Goal: Complete application form: Complete application form

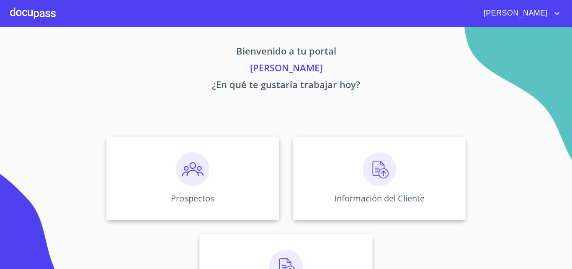
click at [29, 13] on div at bounding box center [33, 13] width 46 height 27
click at [188, 174] on img at bounding box center [193, 169] width 34 height 34
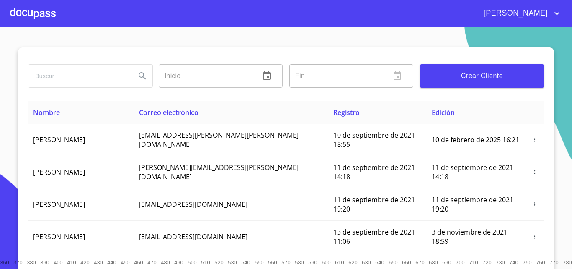
click at [513, 78] on span "Crear Cliente" at bounding box center [482, 76] width 111 height 12
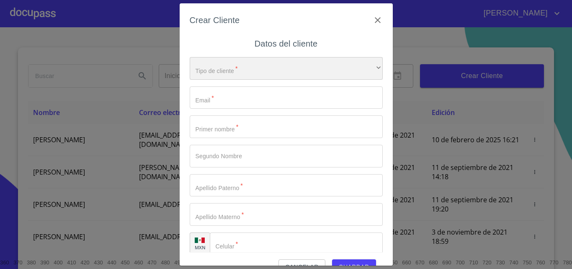
click at [201, 69] on div "​" at bounding box center [286, 68] width 193 height 23
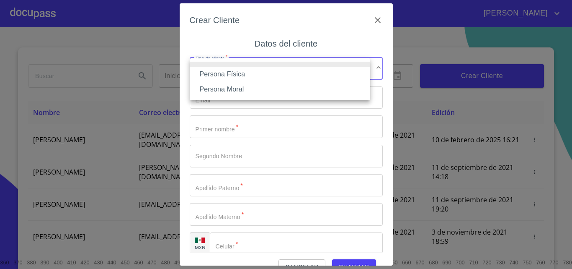
click at [249, 75] on li "Persona Física" at bounding box center [280, 74] width 181 height 15
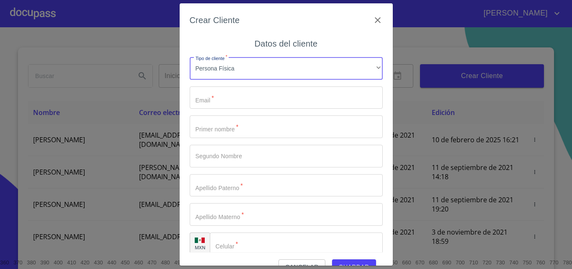
click at [226, 96] on input "Tipo de cliente   *" at bounding box center [286, 97] width 193 height 23
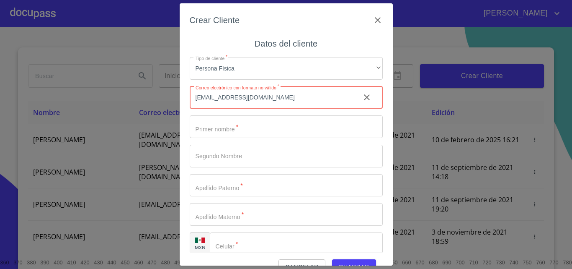
type input "[EMAIL_ADDRESS][DOMAIN_NAME]"
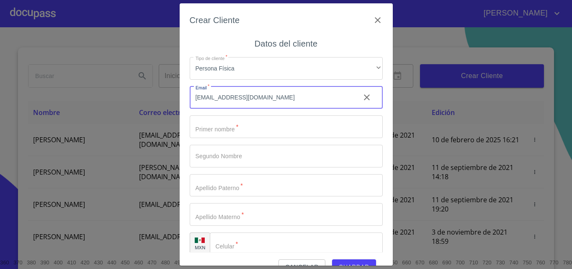
click at [228, 132] on input "Tipo de cliente   *" at bounding box center [286, 126] width 193 height 23
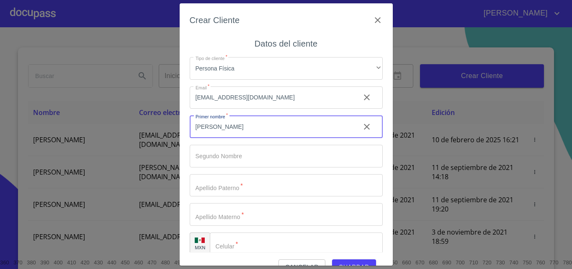
type input "[PERSON_NAME]"
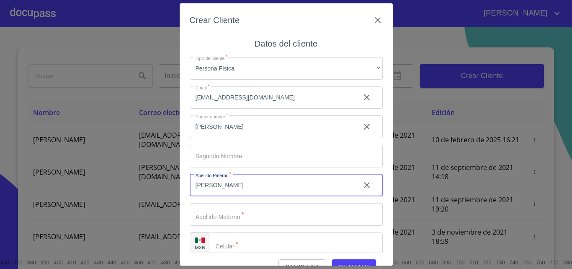
type input "[PERSON_NAME]"
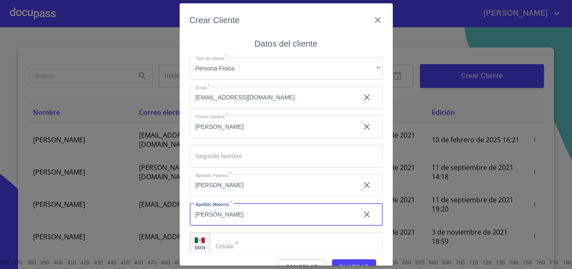
type input "[PERSON_NAME]"
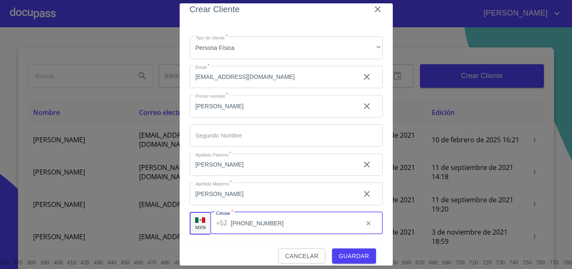
scroll to position [19, 0]
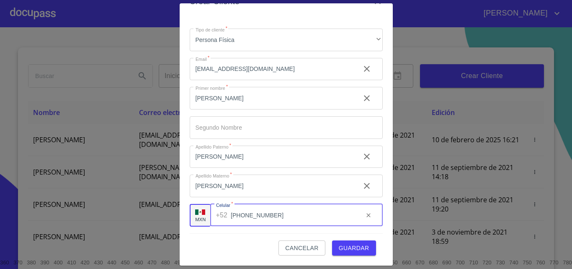
type input "[PHONE_NUMBER]"
click at [349, 244] on span "Guardar" at bounding box center [354, 248] width 31 height 10
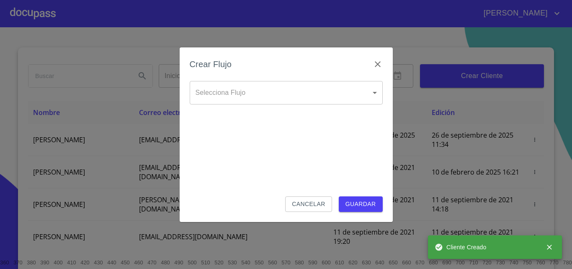
click at [242, 106] on div "Selecciona Flujo ​ Selecciona Flujo" at bounding box center [286, 99] width 193 height 37
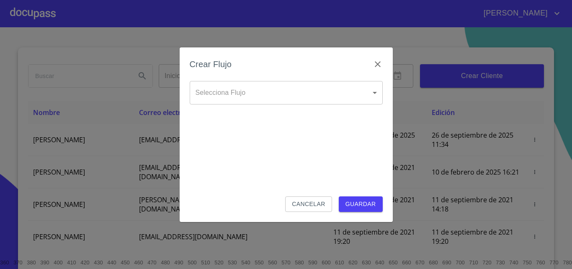
click at [227, 88] on body "[PERSON_NAME] ​ Fin ​ Crear Cliente Nombre Correo electrónico Registro Edición …" at bounding box center [286, 134] width 572 height 269
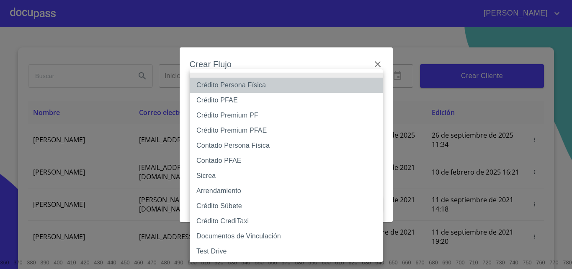
click at [240, 83] on li "Crédito Persona Física" at bounding box center [286, 84] width 193 height 15
type input "6009fb3c7d1714eb8809aa97"
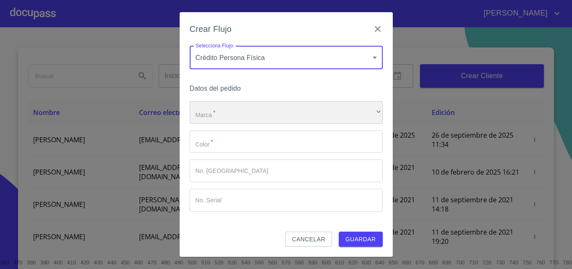
click at [232, 116] on div "​" at bounding box center [286, 112] width 193 height 23
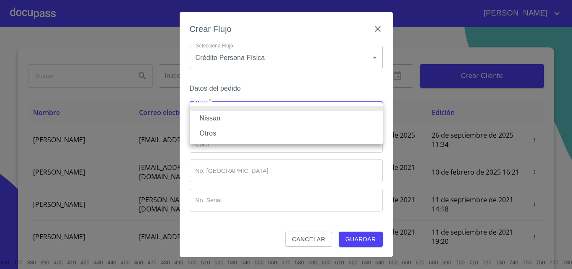
click at [231, 117] on li "Nissan" at bounding box center [286, 118] width 193 height 15
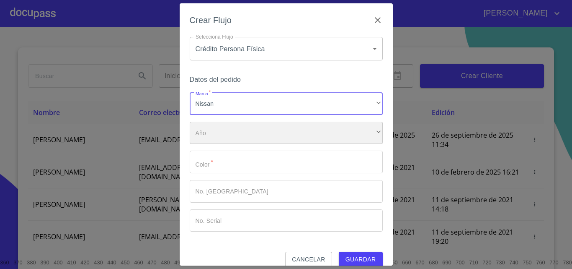
click at [215, 136] on div "​" at bounding box center [286, 132] width 193 height 23
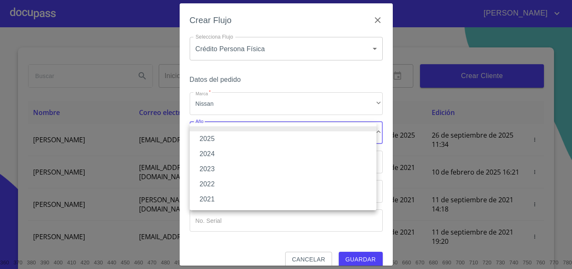
click at [205, 129] on li at bounding box center [283, 128] width 187 height 5
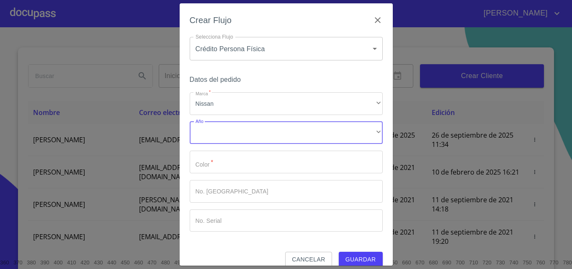
click at [217, 169] on input "Marca   *" at bounding box center [286, 161] width 193 height 23
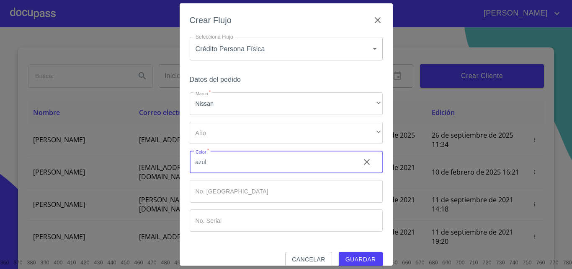
type input "azul"
click at [365, 252] on button "Guardar" at bounding box center [361, 258] width 44 height 15
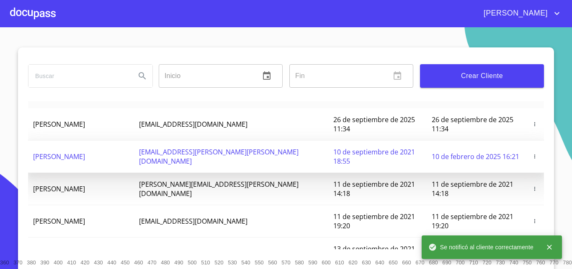
scroll to position [42, 0]
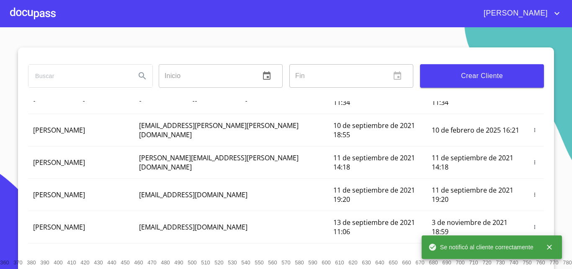
click at [50, 19] on div at bounding box center [33, 13] width 46 height 27
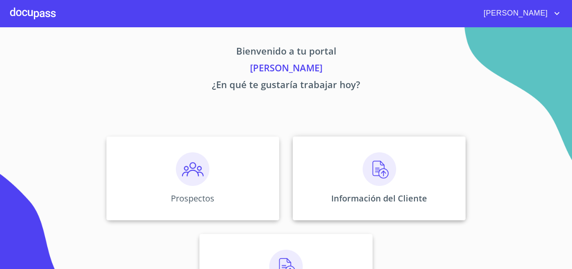
click at [373, 184] on img at bounding box center [380, 169] width 34 height 34
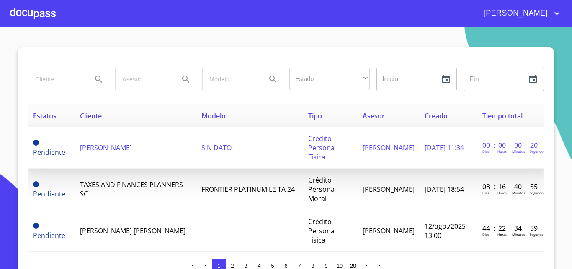
click at [114, 143] on span "[PERSON_NAME]" at bounding box center [106, 147] width 52 height 9
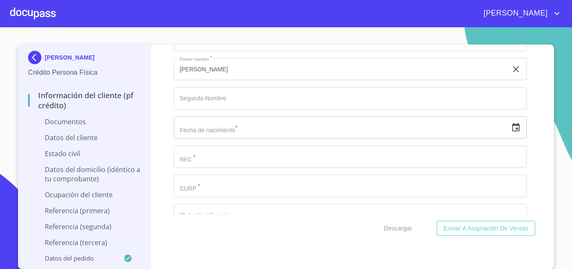
scroll to position [1089, 0]
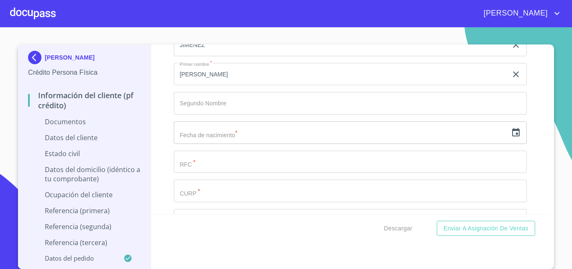
click at [511, 132] on icon "button" at bounding box center [516, 132] width 10 height 10
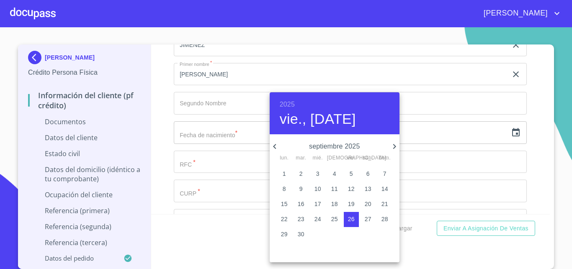
click at [290, 105] on h6 "2025" at bounding box center [287, 104] width 15 height 12
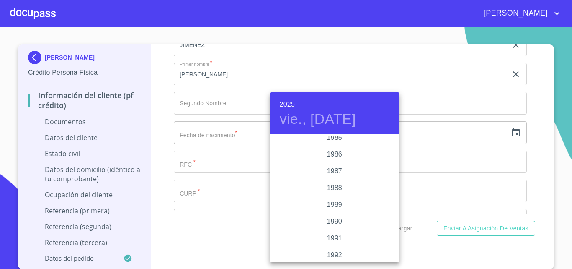
scroll to position [997, 0]
click at [332, 199] on div "1988" at bounding box center [335, 202] width 130 height 17
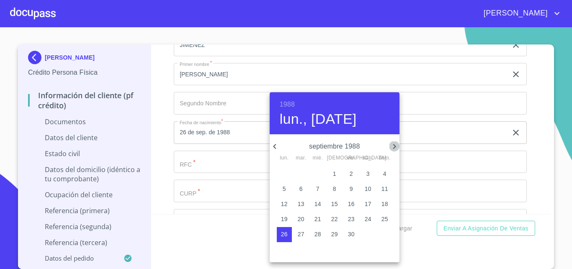
click at [394, 146] on icon "button" at bounding box center [395, 146] width 10 height 10
click at [286, 203] on p "12" at bounding box center [284, 203] width 7 height 8
type input "12 de dic. de 1988"
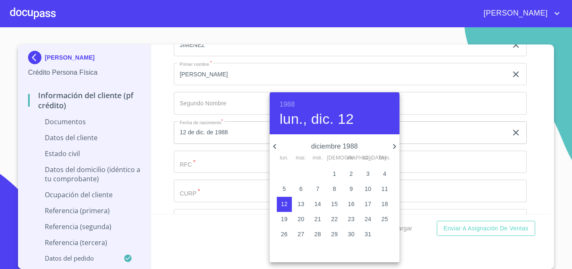
click at [201, 160] on div at bounding box center [286, 134] width 572 height 269
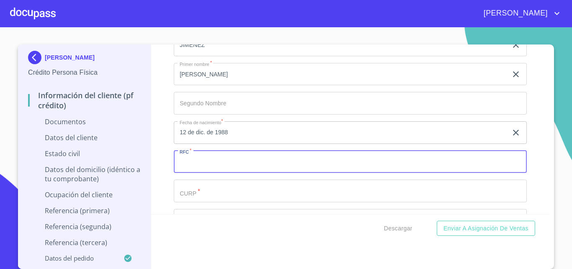
click at [201, 160] on input "Documento de identificación.   *" at bounding box center [350, 161] width 353 height 23
type input "SAJM881217Q47"
click at [209, 194] on input "Documento de identificación.   *" at bounding box center [350, 190] width 353 height 23
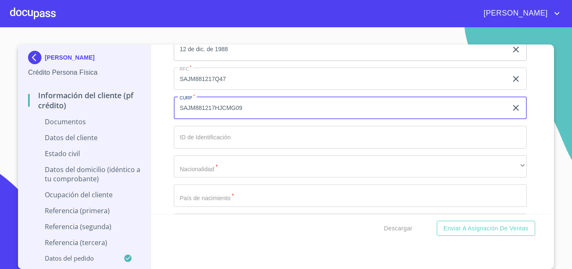
scroll to position [1173, 0]
click at [205, 140] on input "Documento de identificación.   *" at bounding box center [350, 136] width 353 height 23
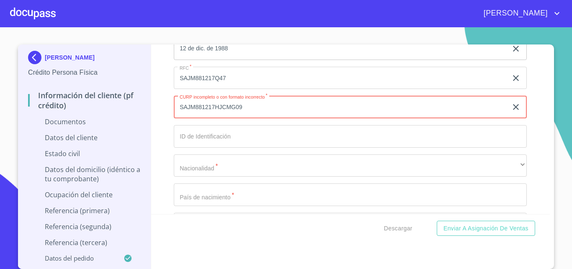
drag, startPoint x: 239, startPoint y: 111, endPoint x: 164, endPoint y: 111, distance: 74.6
click at [164, 111] on div "Información del cliente (PF crédito) Documentos Documento de identificación.   …" at bounding box center [350, 128] width 399 height 169
type input "SAJM881217HJCNMG09"
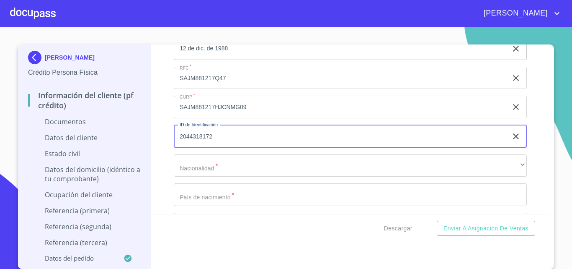
type input "2044318172"
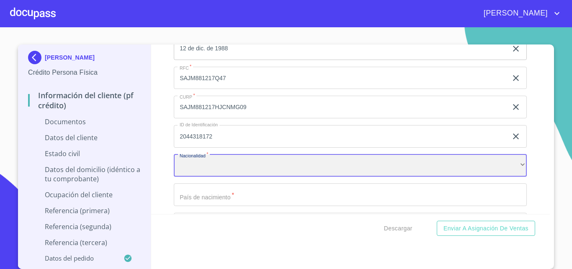
click at [203, 167] on div "​" at bounding box center [350, 165] width 353 height 23
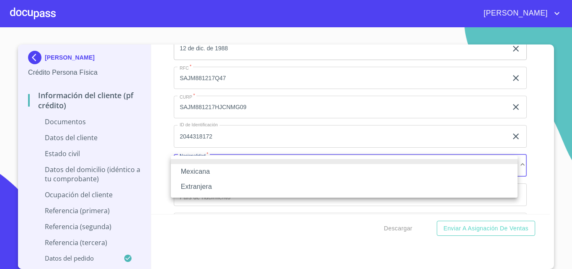
click at [203, 167] on li "Mexicana" at bounding box center [344, 171] width 347 height 15
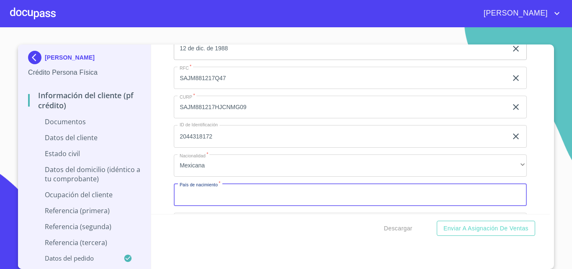
click at [210, 199] on input "Documento de identificación.   *" at bounding box center [350, 194] width 353 height 23
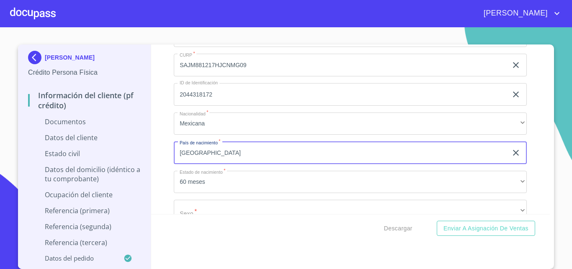
type input "[GEOGRAPHIC_DATA]"
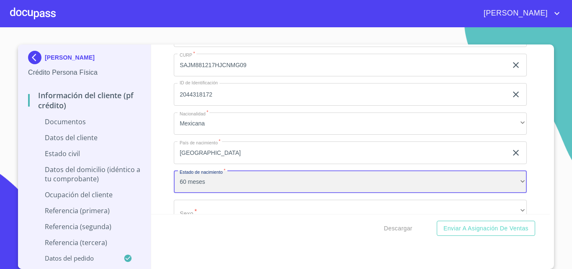
click at [195, 185] on div "60 meses" at bounding box center [350, 181] width 353 height 23
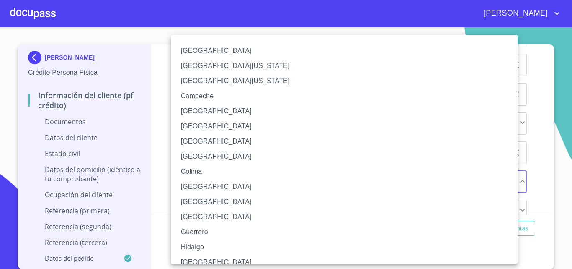
drag, startPoint x: 194, startPoint y: 259, endPoint x: 156, endPoint y: 213, distance: 59.9
click at [194, 260] on li "[GEOGRAPHIC_DATA]" at bounding box center [347, 261] width 353 height 15
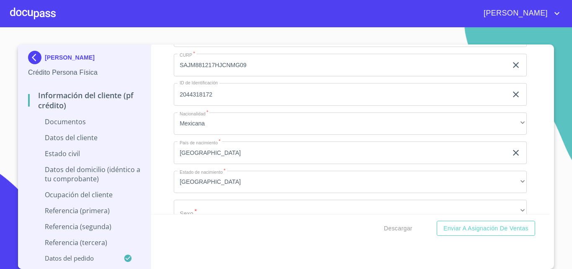
click at [151, 143] on div "Información del cliente (PF crédito) Documentos Documento de identificación.   …" at bounding box center [350, 128] width 399 height 169
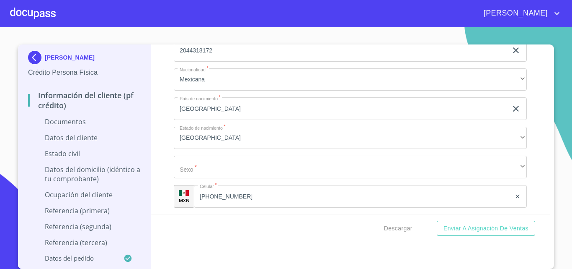
scroll to position [1299, 0]
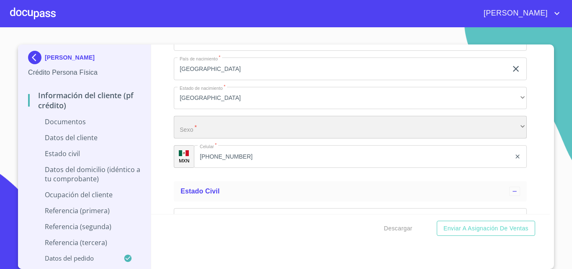
click at [192, 117] on div "​" at bounding box center [350, 127] width 353 height 23
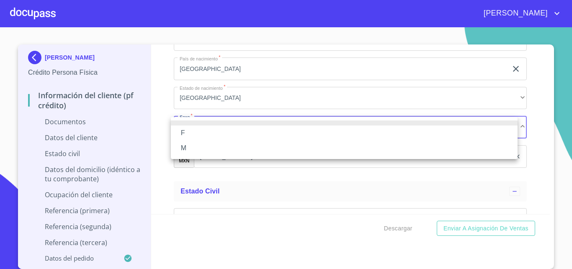
click at [186, 144] on li "M" at bounding box center [344, 147] width 347 height 15
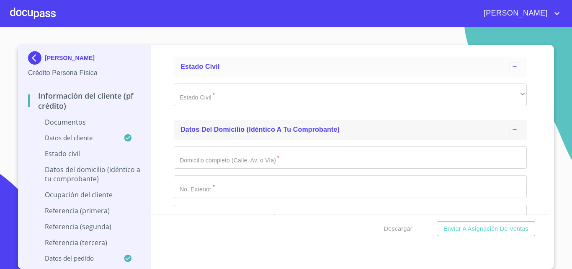
scroll to position [1424, 0]
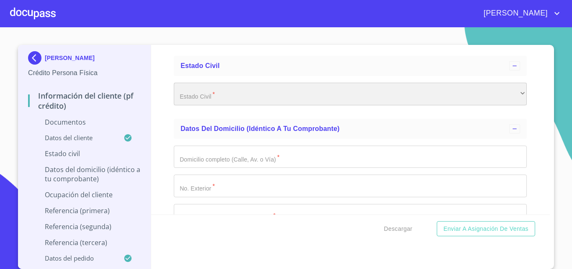
click at [194, 89] on div "​" at bounding box center [350, 94] width 353 height 23
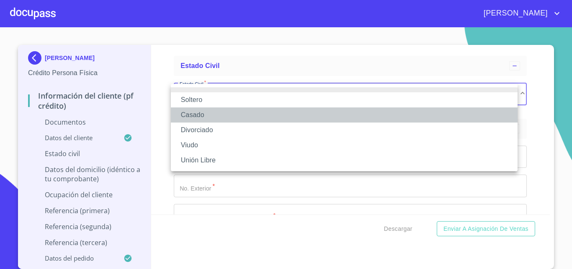
click at [194, 119] on li "Casado" at bounding box center [344, 114] width 347 height 15
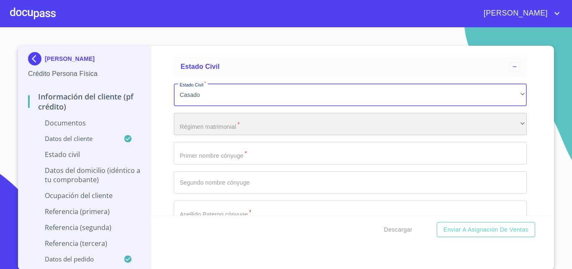
click at [190, 119] on div "​" at bounding box center [350, 124] width 353 height 23
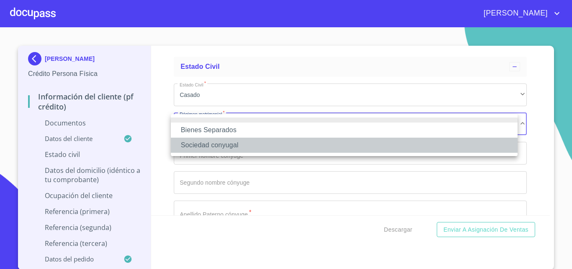
click at [210, 150] on li "Sociedad conyugal" at bounding box center [344, 144] width 347 height 15
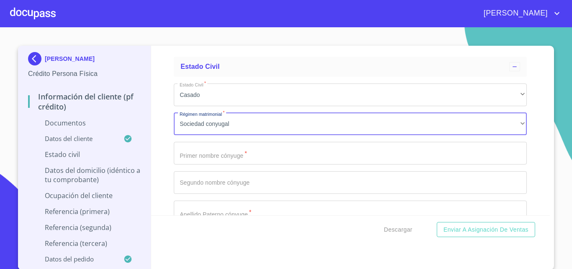
click at [212, 161] on input "Documento de identificación.   *" at bounding box center [350, 153] width 353 height 23
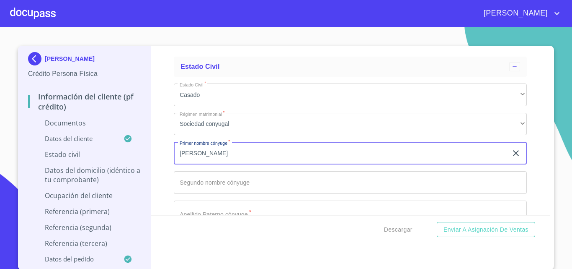
type input "[PERSON_NAME]"
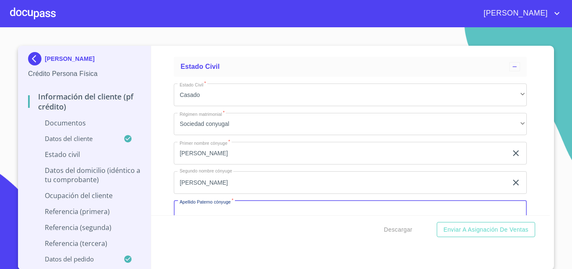
scroll to position [1432, 0]
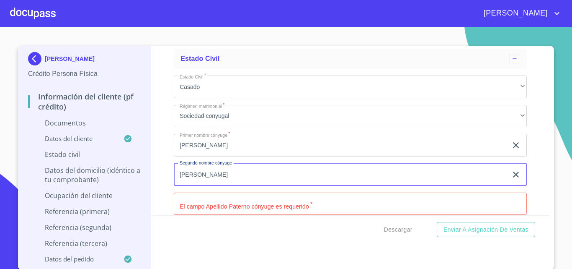
drag, startPoint x: 238, startPoint y: 172, endPoint x: 158, endPoint y: 191, distance: 81.8
click at [158, 190] on div "Información del cliente (PF crédito) Documentos Documento de identificación.   …" at bounding box center [350, 130] width 399 height 169
type input "[PERSON_NAME]"
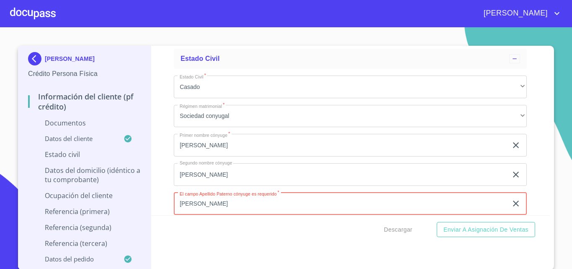
type input "[PERSON_NAME]"
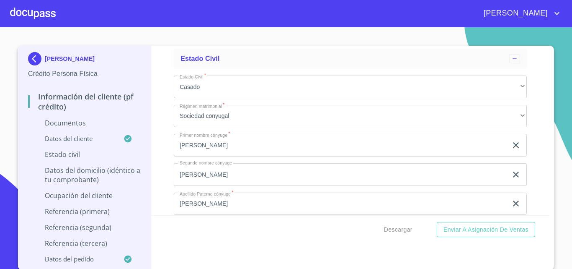
scroll to position [1534, 0]
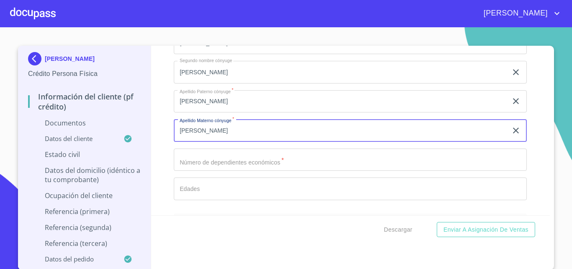
type input "[PERSON_NAME]"
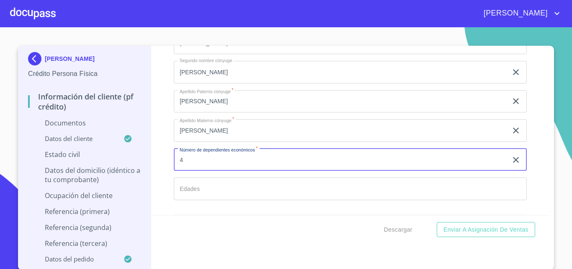
type input "4"
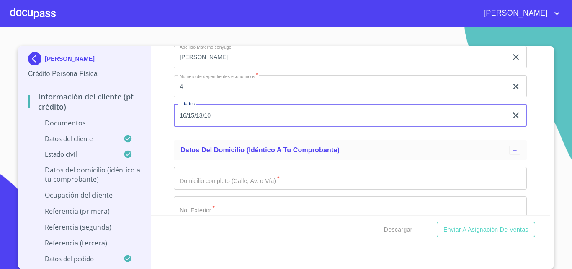
scroll to position [1618, 0]
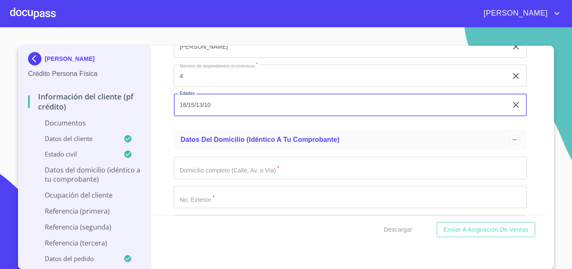
type input "16/15/13/10"
click at [205, 170] on input "Documento de identificación.   *" at bounding box center [350, 167] width 353 height 23
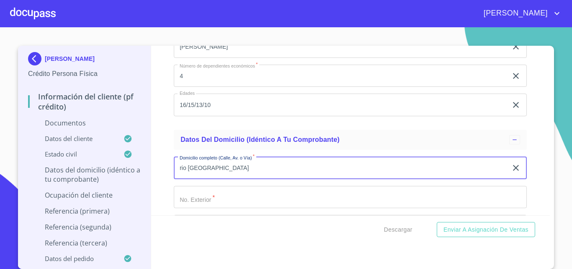
type input "rio [GEOGRAPHIC_DATA]"
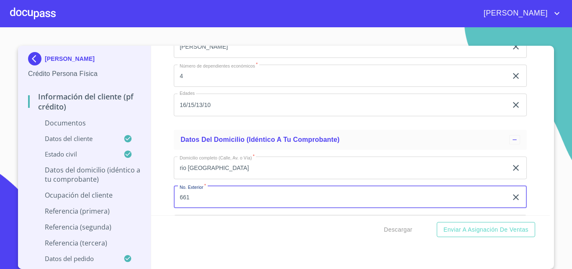
type input "661"
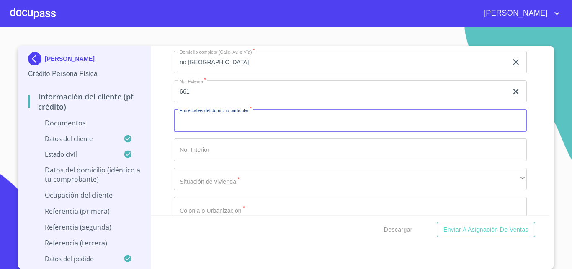
scroll to position [1724, 0]
type input "rio ril y rio balsas"
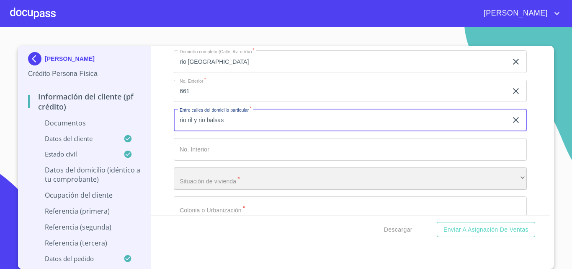
click at [205, 170] on div "​" at bounding box center [350, 178] width 353 height 23
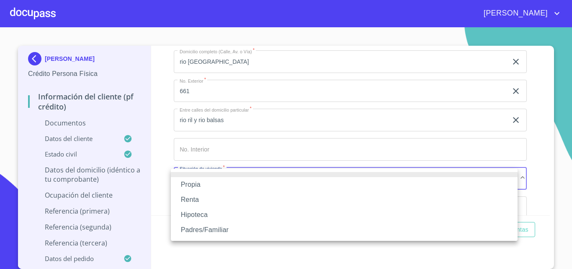
click at [194, 188] on li "Propia" at bounding box center [344, 184] width 347 height 15
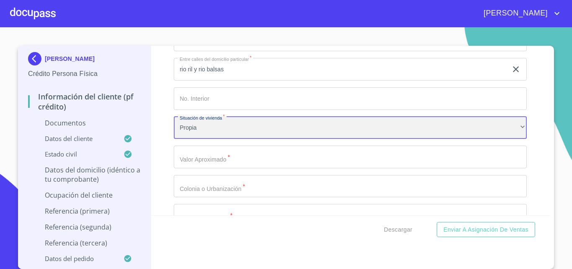
scroll to position [1808, 0]
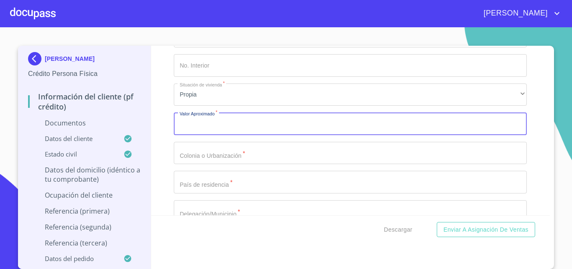
click at [226, 121] on input "Documento de identificación.   *" at bounding box center [350, 123] width 353 height 23
type input "$1,500,000"
click at [208, 154] on input "Documento de identificación.   *" at bounding box center [350, 153] width 353 height 23
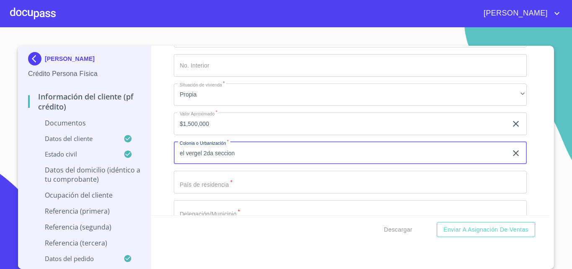
type input "el vergel 2da seccion"
click at [204, 182] on input "Documento de identificación.   *" at bounding box center [350, 181] width 353 height 23
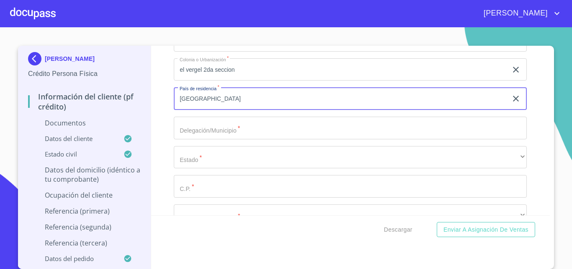
scroll to position [1892, 0]
type input "[GEOGRAPHIC_DATA]"
click at [190, 128] on input "Documento de identificación.   *" at bounding box center [350, 127] width 353 height 23
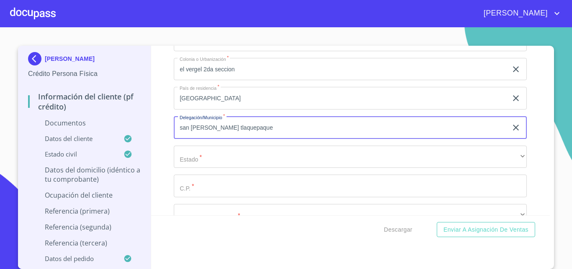
type input "san [PERSON_NAME] tlaquepaque"
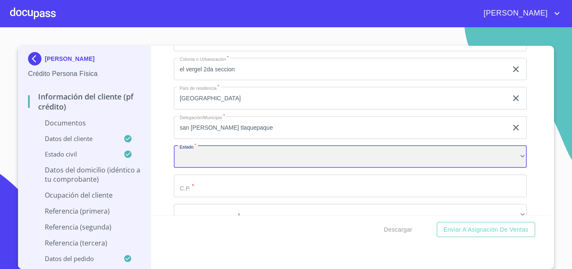
click at [205, 153] on div "​" at bounding box center [350, 156] width 353 height 23
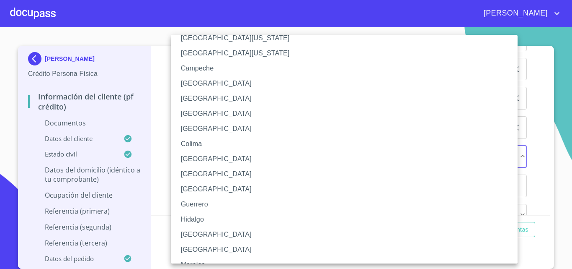
scroll to position [42, 0]
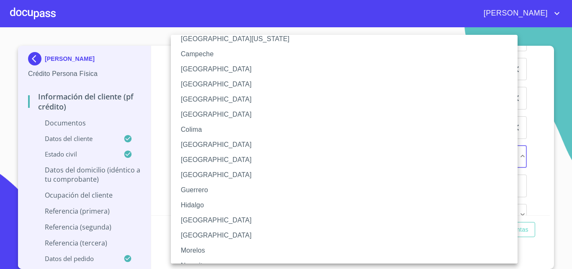
click at [203, 218] on li "[GEOGRAPHIC_DATA]" at bounding box center [347, 219] width 353 height 15
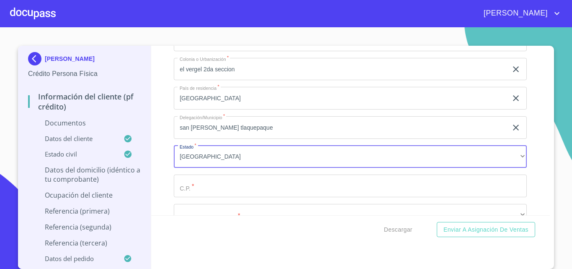
click at [164, 212] on div "Información del cliente (PF crédito) Documentos Documento de identificación.   …" at bounding box center [350, 130] width 399 height 169
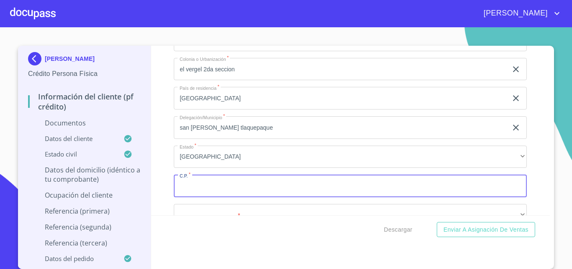
click at [183, 190] on input "Documento de identificación.   *" at bounding box center [350, 185] width 353 height 23
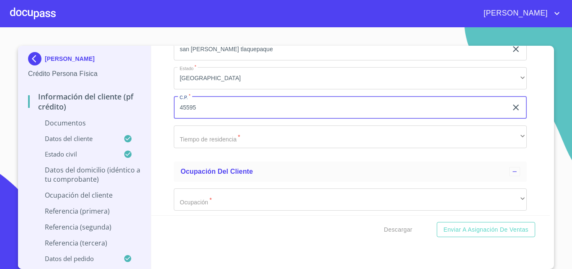
scroll to position [1975, 0]
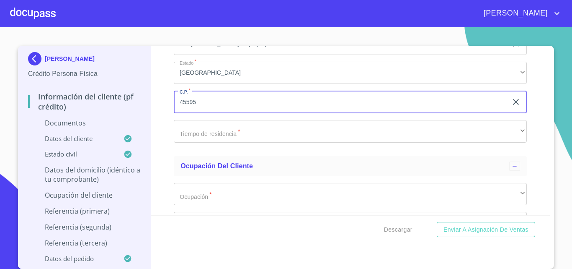
type input "45595"
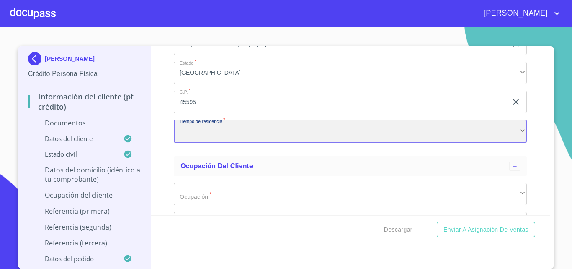
click at [216, 133] on div "​" at bounding box center [350, 131] width 353 height 23
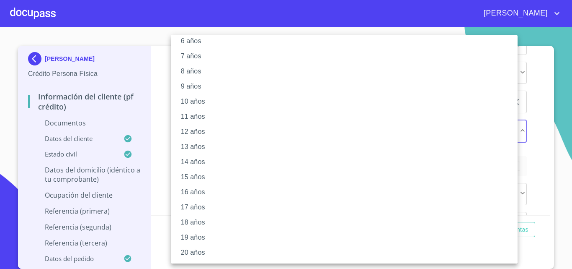
click at [206, 253] on li "20 años" at bounding box center [347, 252] width 353 height 15
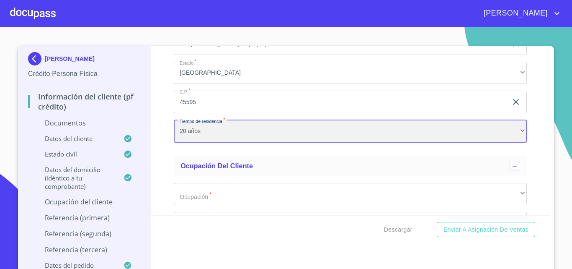
scroll to position [100, 0]
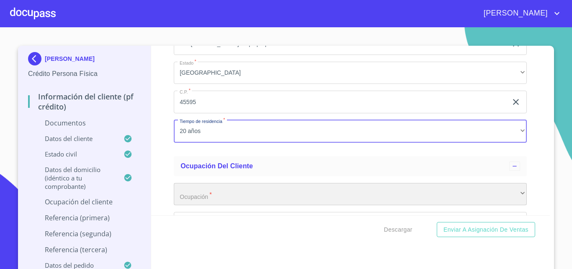
click at [192, 193] on div "​" at bounding box center [350, 194] width 353 height 23
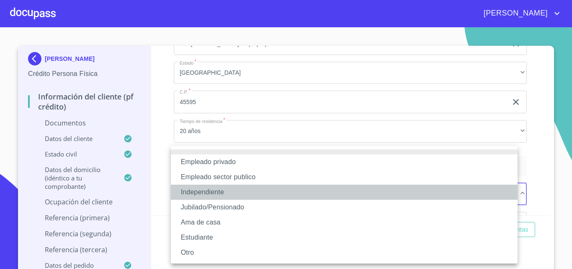
click at [201, 191] on li "Independiente" at bounding box center [344, 191] width 347 height 15
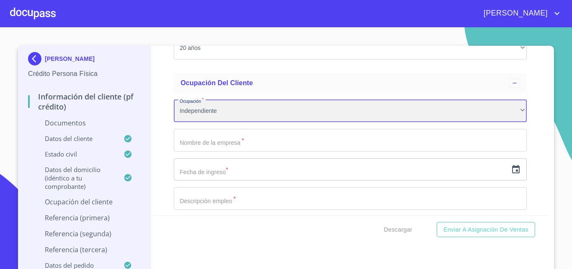
scroll to position [2017, 0]
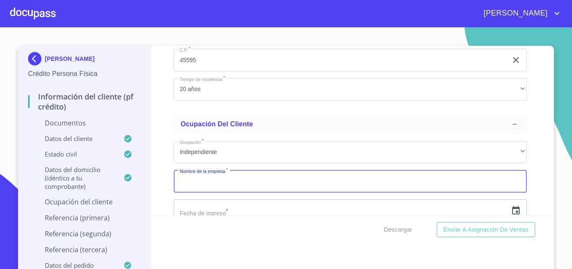
click at [207, 182] on input "Documento de identificación.   *" at bounding box center [350, 181] width 353 height 23
type input "[PERSON_NAME]"
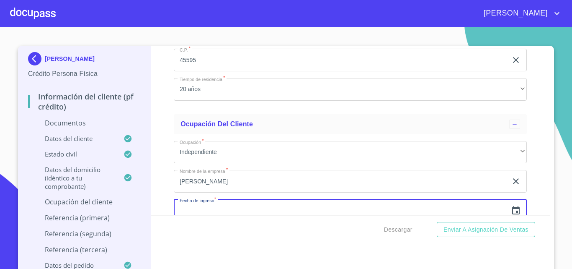
scroll to position [2024, 0]
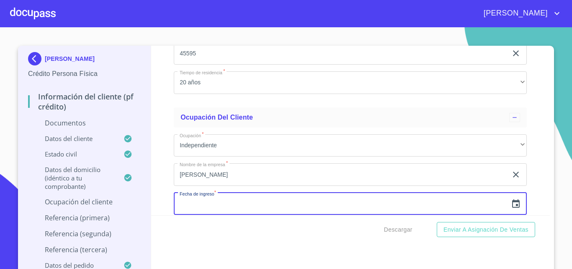
click at [512, 204] on icon "button" at bounding box center [516, 203] width 8 height 8
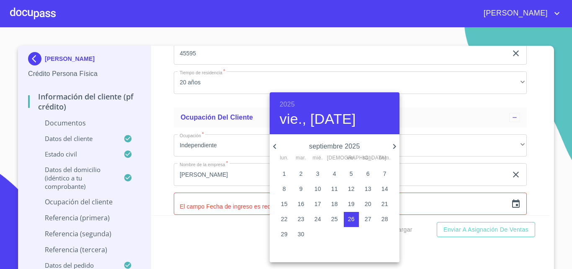
click at [281, 107] on h6 "2025" at bounding box center [287, 104] width 15 height 12
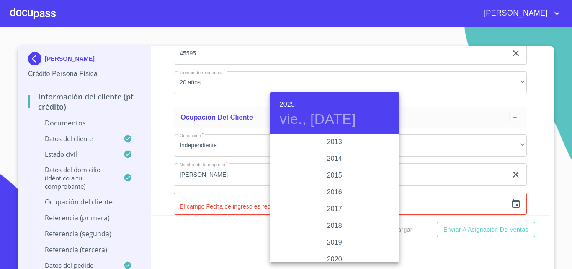
scroll to position [1458, 0]
click at [327, 192] on div "2015" at bounding box center [335, 194] width 130 height 17
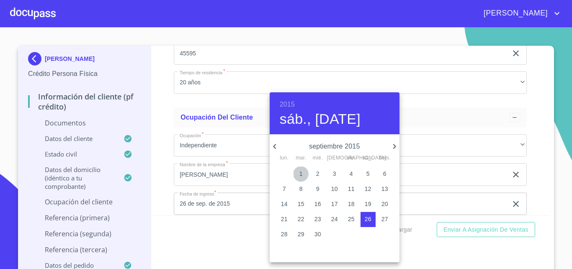
click at [298, 172] on span "1" at bounding box center [301, 173] width 15 height 8
type input "1 de sep. de 2015"
click at [156, 172] on div at bounding box center [286, 134] width 572 height 269
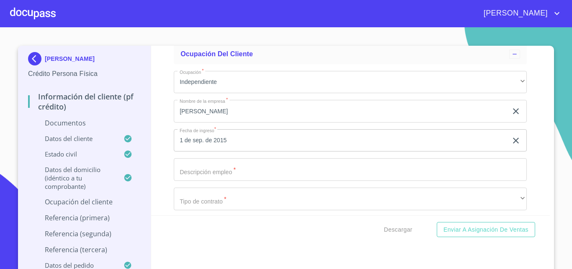
scroll to position [2150, 0]
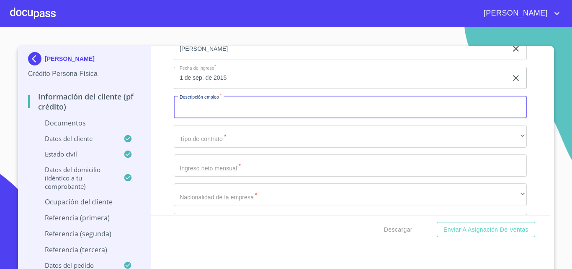
click at [218, 108] on input "Documento de identificación.   *" at bounding box center [350, 107] width 353 height 23
type input "servicios [PERSON_NAME]"
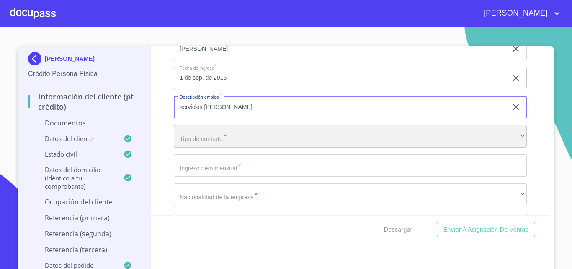
click at [217, 138] on div "​" at bounding box center [350, 136] width 353 height 23
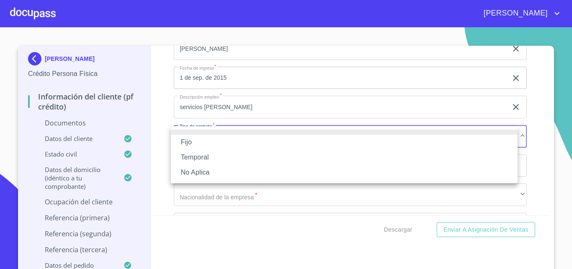
click at [200, 176] on li "No Aplica" at bounding box center [344, 172] width 347 height 15
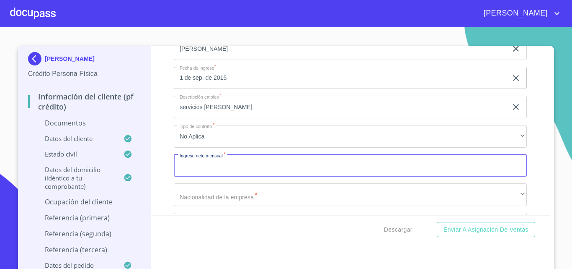
click at [200, 170] on input "Documento de identificación.   *" at bounding box center [350, 165] width 353 height 23
type input "200000"
click at [160, 183] on div "Información del cliente (PF crédito) Documentos Documento de identificación.   …" at bounding box center [350, 130] width 399 height 169
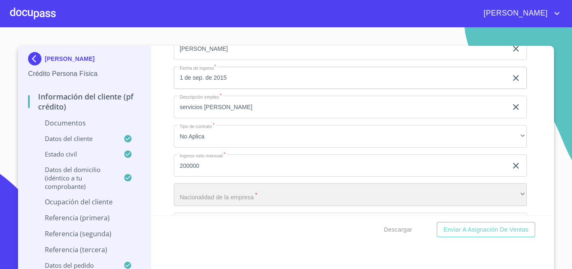
click at [191, 198] on div "​" at bounding box center [350, 194] width 353 height 23
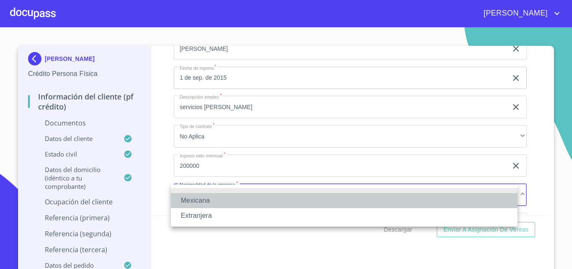
click at [191, 198] on li "Mexicana" at bounding box center [344, 200] width 347 height 15
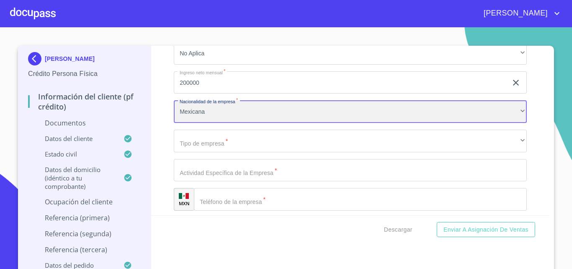
scroll to position [2233, 0]
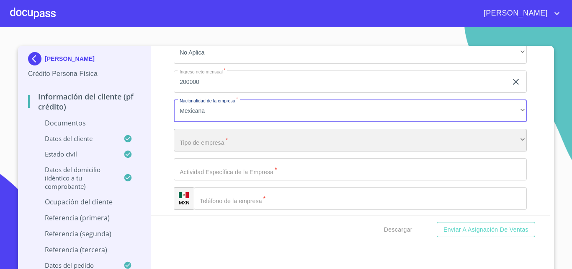
click at [214, 146] on div "​" at bounding box center [350, 140] width 353 height 23
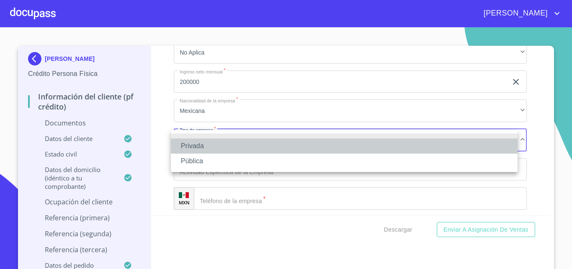
click at [196, 146] on li "Privada" at bounding box center [344, 145] width 347 height 15
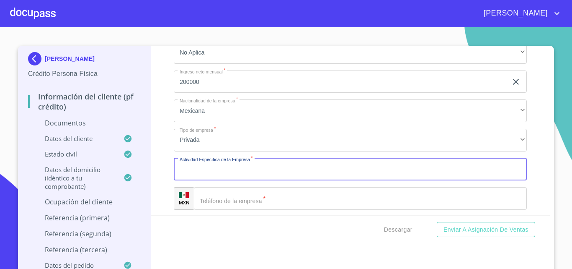
click at [205, 173] on input "Documento de identificación.   *" at bounding box center [350, 169] width 353 height 23
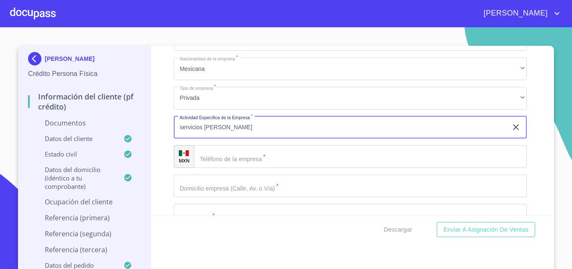
type input "servicios [PERSON_NAME]"
click at [227, 157] on input "Documento de identificación.   *" at bounding box center [360, 156] width 333 height 23
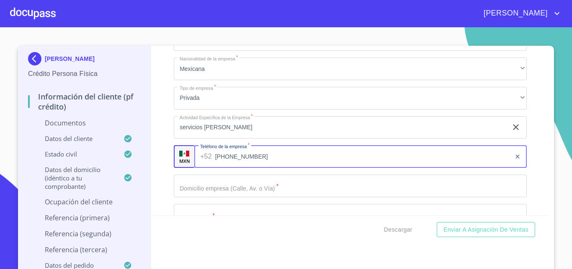
type input "[PHONE_NUMBER]"
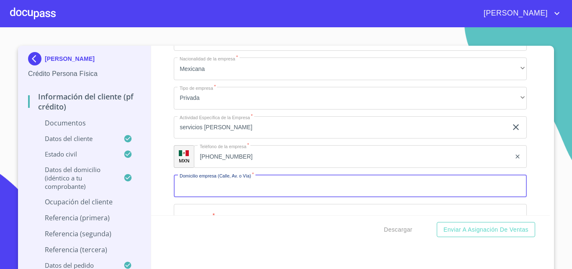
click at [195, 187] on input "Documento de identificación.   *" at bounding box center [350, 185] width 353 height 23
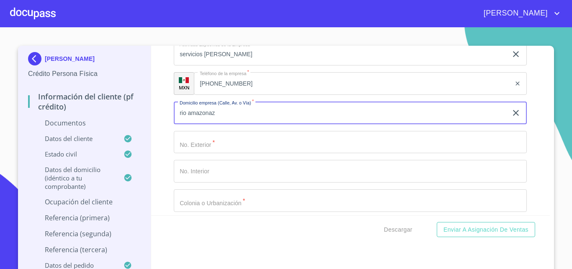
scroll to position [2359, 0]
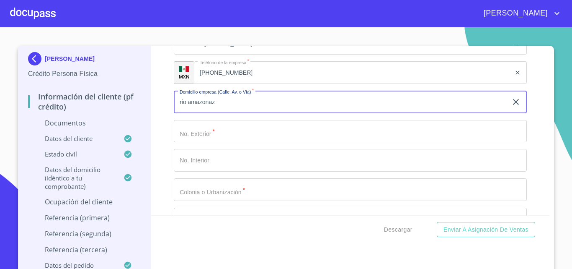
type input "rio amazonaz"
click at [196, 134] on input "Documento de identificación.   *" at bounding box center [350, 131] width 353 height 23
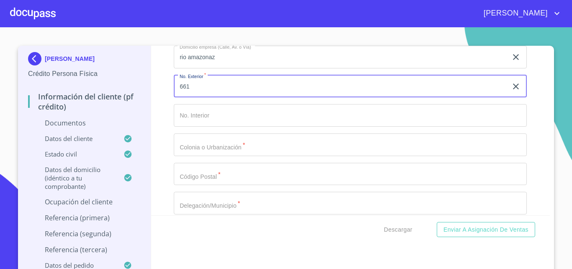
scroll to position [2404, 0]
type input "661"
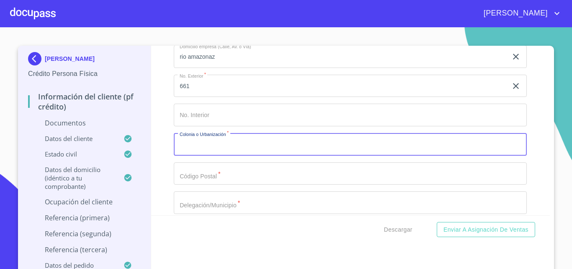
click at [200, 145] on input "Documento de identificación.   *" at bounding box center [350, 144] width 353 height 23
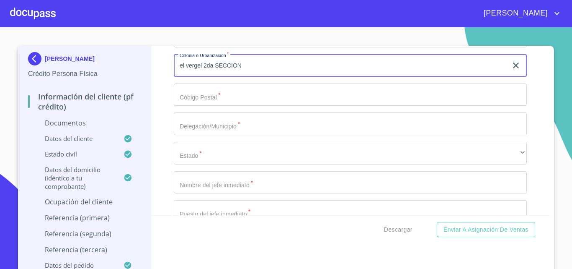
scroll to position [2488, 0]
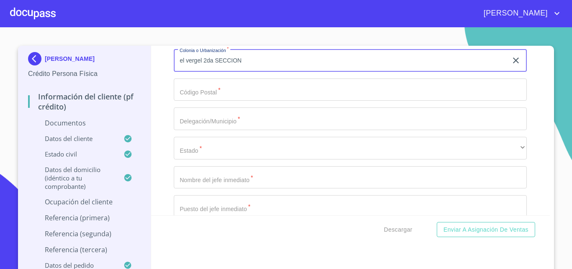
type input "el vergel 2da SECCION"
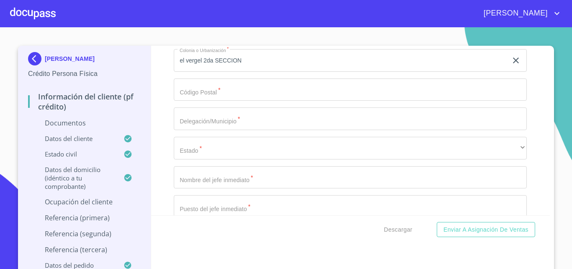
click at [217, 93] on input "Documento de identificación.   *" at bounding box center [350, 89] width 353 height 23
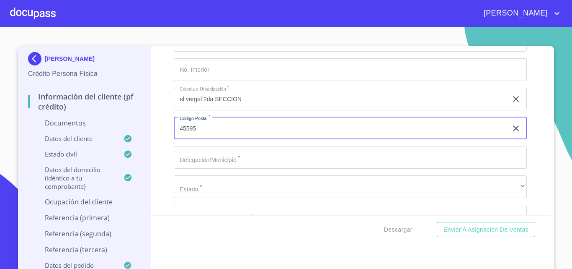
scroll to position [2450, 0]
type input "45595"
click at [201, 162] on input "Documento de identificación.   *" at bounding box center [350, 156] width 353 height 23
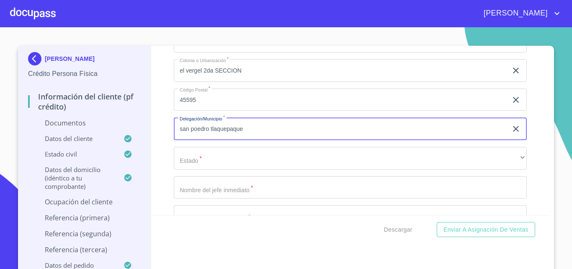
scroll to position [2492, 0]
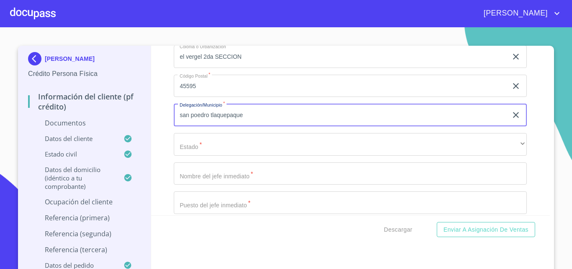
type input "san poedro tlaquepaque"
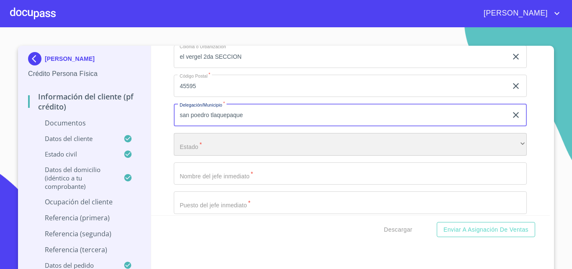
click at [196, 150] on div "​" at bounding box center [350, 144] width 353 height 23
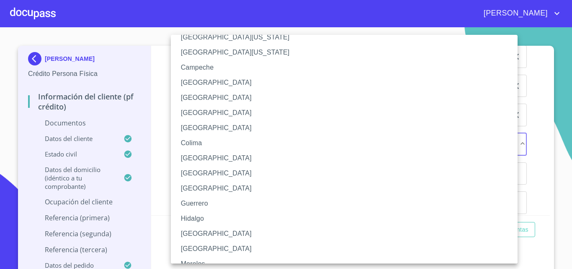
scroll to position [42, 0]
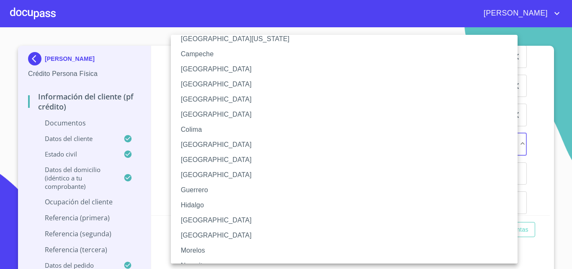
click at [191, 224] on li "[GEOGRAPHIC_DATA]" at bounding box center [347, 219] width 353 height 15
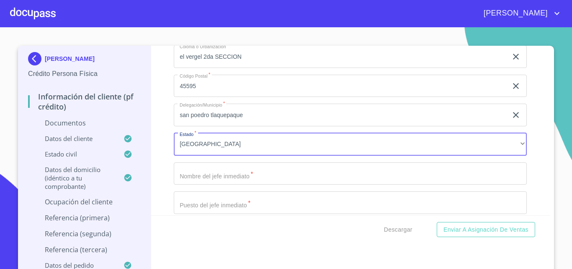
click at [209, 181] on input "Documento de identificación.   *" at bounding box center [350, 173] width 353 height 23
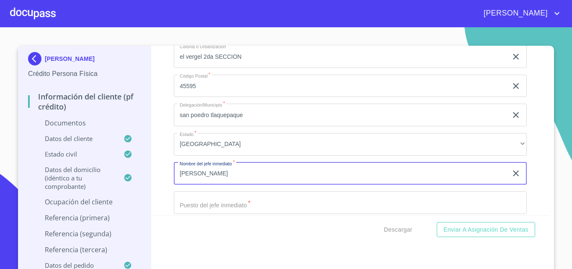
scroll to position [2534, 0]
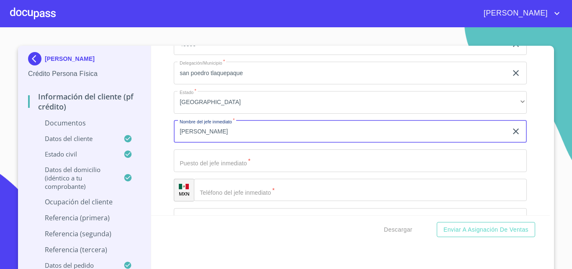
type input "[PERSON_NAME]"
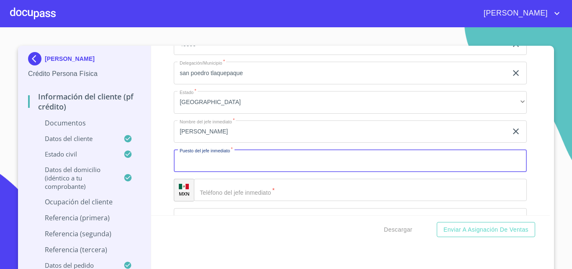
click at [206, 160] on input "Documento de identificación.   *" at bounding box center [350, 160] width 353 height 23
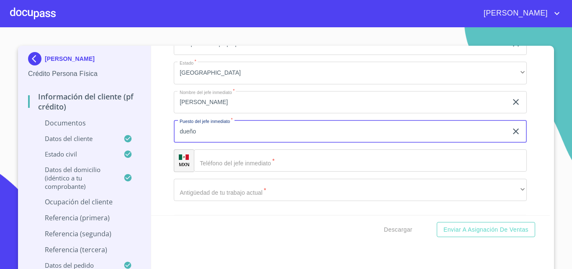
scroll to position [2576, 0]
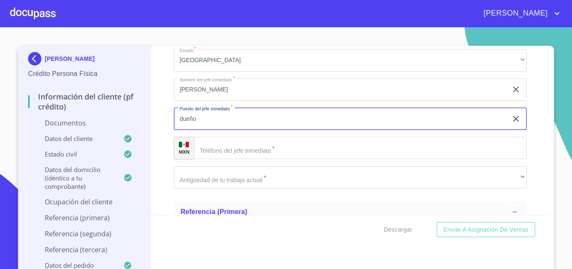
type input "dueño"
click at [226, 149] on input "Documento de identificación.   *" at bounding box center [360, 148] width 333 height 23
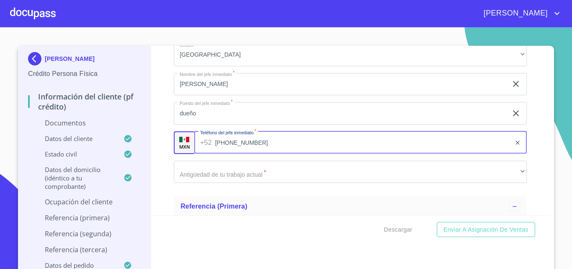
scroll to position [2596, 0]
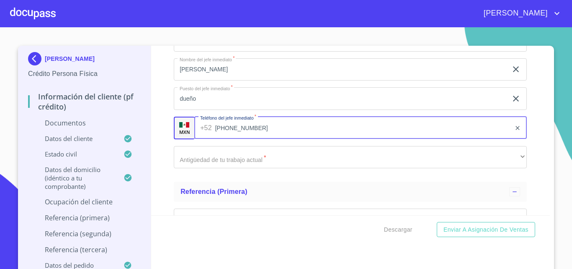
click at [256, 131] on input "[PHONE_NUMBER]" at bounding box center [363, 127] width 296 height 23
type input "[PHONE_NUMBER]"
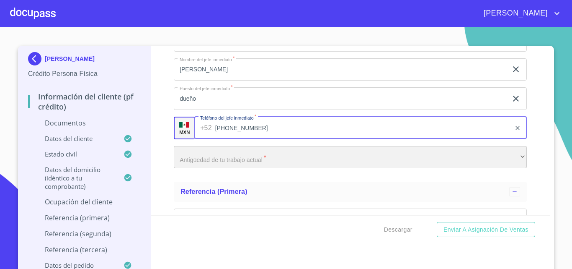
click at [210, 162] on div "​" at bounding box center [350, 157] width 353 height 23
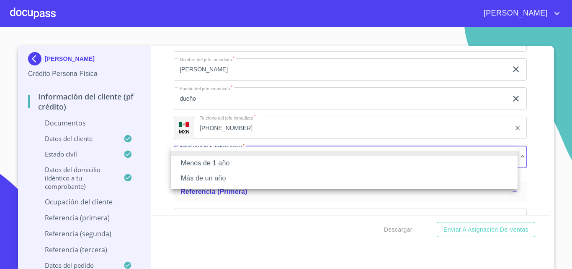
click at [204, 177] on li "Más de un año" at bounding box center [344, 177] width 347 height 15
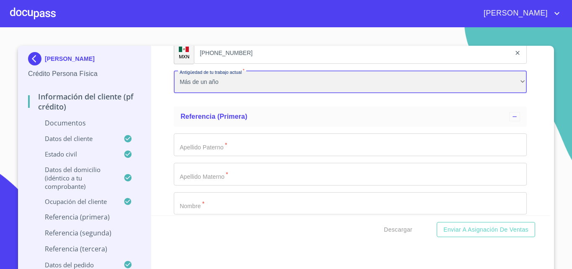
scroll to position [2680, 0]
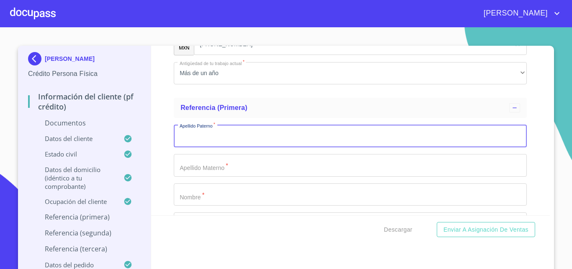
click at [205, 142] on input "Documento de identificación.   *" at bounding box center [350, 135] width 353 height 23
type input "[PERSON_NAME]"
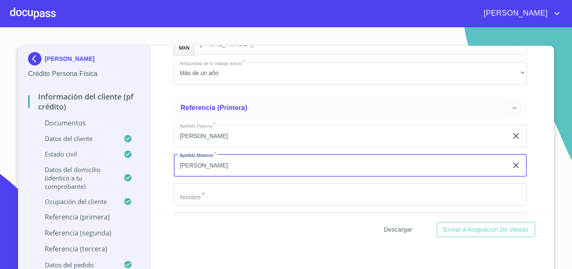
type input "[PERSON_NAME]"
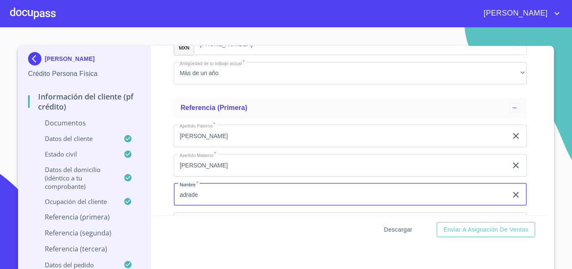
type input "adrade"
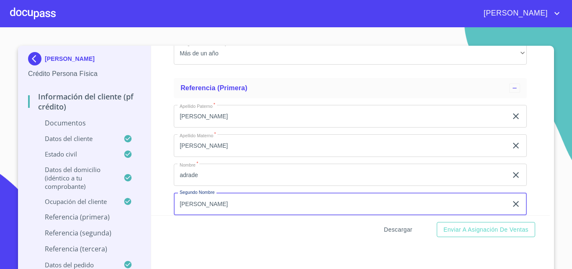
type input "[PERSON_NAME]"
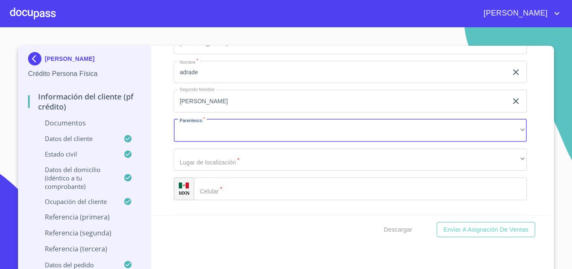
click at [196, 117] on div "[PERSON_NAME]   * [PERSON_NAME]   * [PERSON_NAME] ​ Nombre   * adrade ​ Segundo…" at bounding box center [350, 100] width 353 height 211
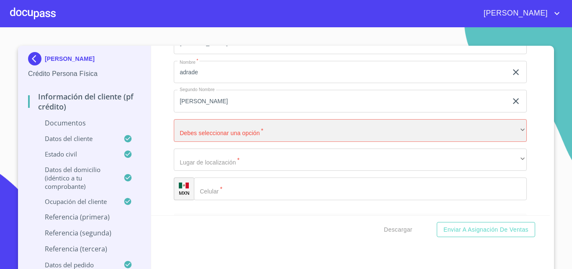
click at [193, 130] on div "​" at bounding box center [350, 130] width 353 height 23
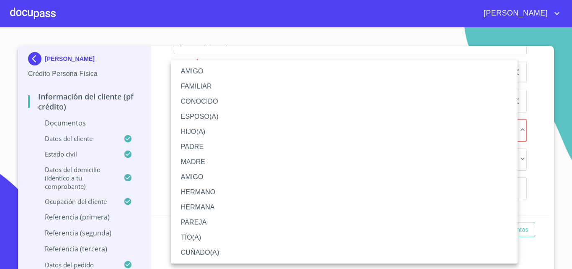
click at [207, 116] on li "ESPOSO(A)" at bounding box center [344, 116] width 347 height 15
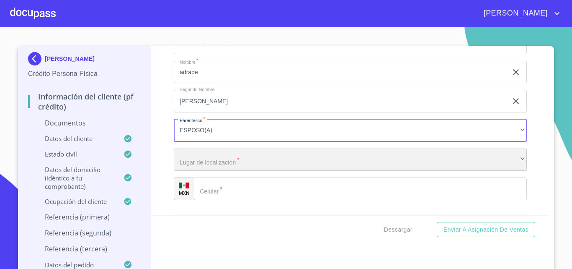
click at [196, 162] on div "​" at bounding box center [350, 159] width 353 height 23
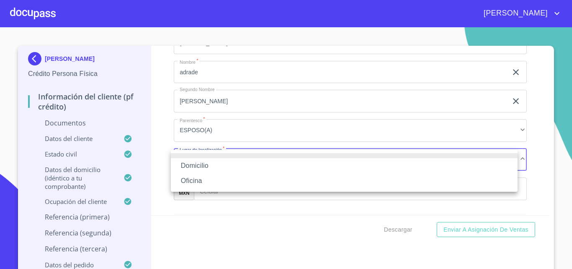
click at [194, 165] on li "Domicilio" at bounding box center [344, 165] width 347 height 15
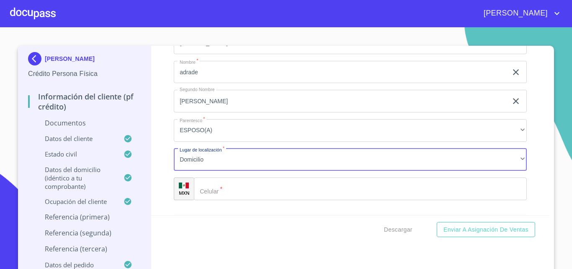
click at [214, 186] on input "Documento de identificación.   *" at bounding box center [360, 188] width 333 height 23
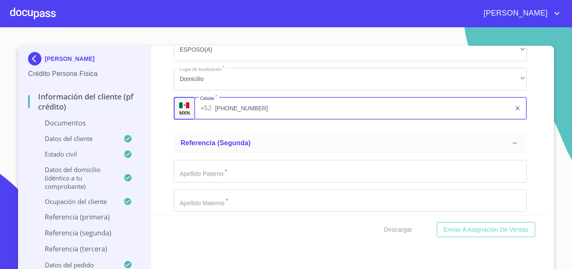
scroll to position [2886, 0]
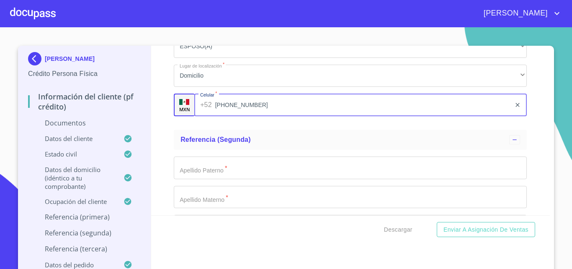
type input "[PHONE_NUMBER]"
click at [182, 165] on input "Documento de identificación.   *" at bounding box center [350, 167] width 353 height 23
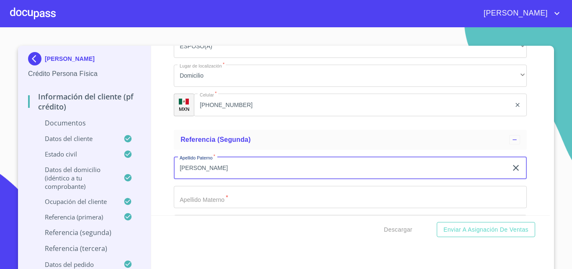
type input "[PERSON_NAME]"
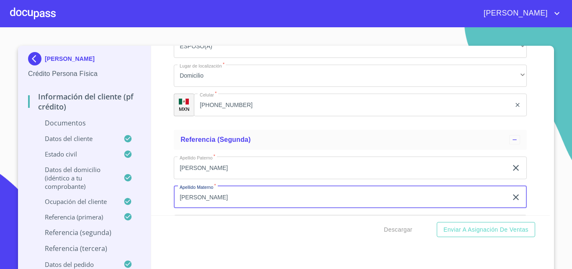
type input "[PERSON_NAME]"
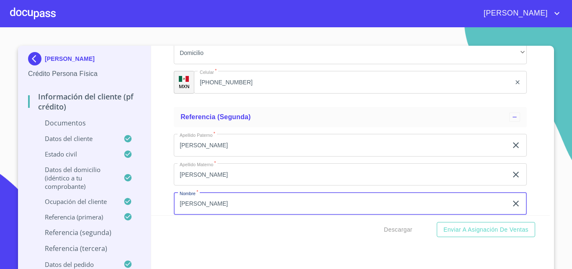
type input "[PERSON_NAME]"
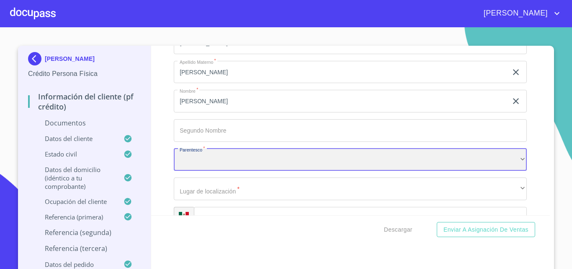
click at [187, 161] on div "​" at bounding box center [350, 159] width 353 height 23
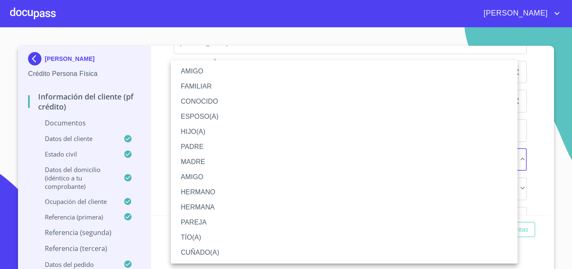
click at [196, 162] on li "MADRE" at bounding box center [344, 161] width 347 height 15
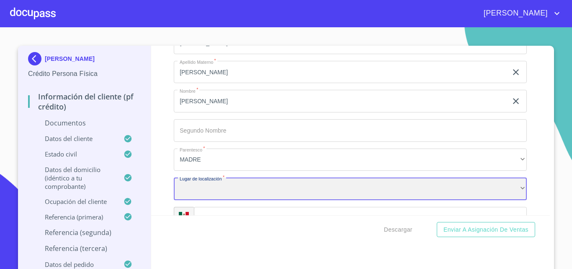
click at [199, 191] on div "​" at bounding box center [350, 188] width 353 height 23
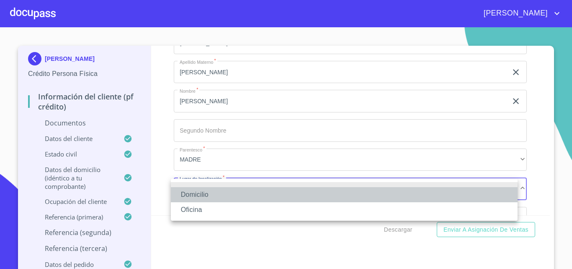
click at [194, 191] on li "Domicilio" at bounding box center [344, 194] width 347 height 15
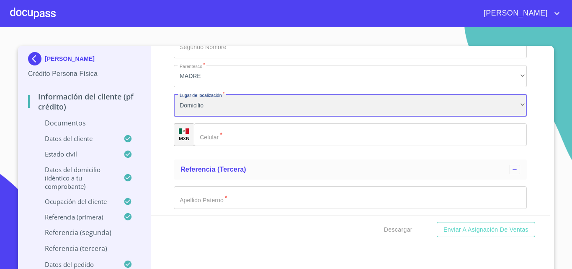
scroll to position [3094, 0]
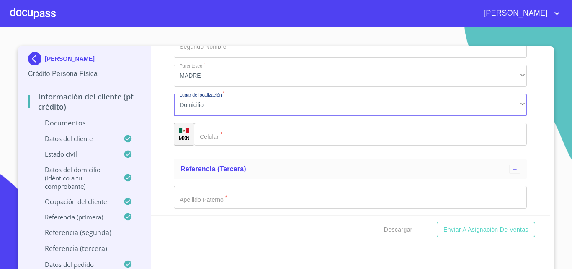
click at [217, 137] on input "Documento de identificación.   *" at bounding box center [360, 134] width 333 height 23
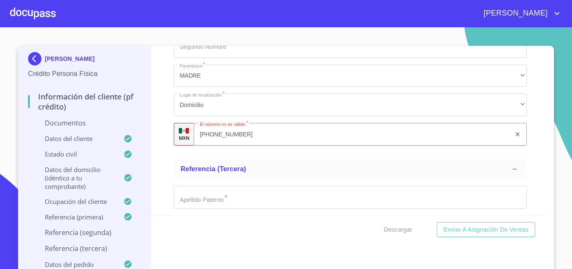
click at [155, 163] on div "Información del cliente (PF crédito) Documentos Documento de identificación.   …" at bounding box center [350, 130] width 399 height 169
click at [217, 134] on input "[PHONE_NUMBER]" at bounding box center [352, 134] width 317 height 23
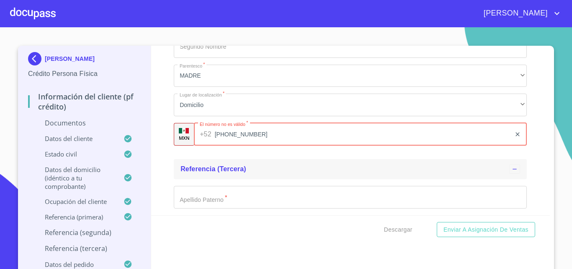
click at [289, 161] on div "Referencia (tercera)" at bounding box center [350, 169] width 353 height 20
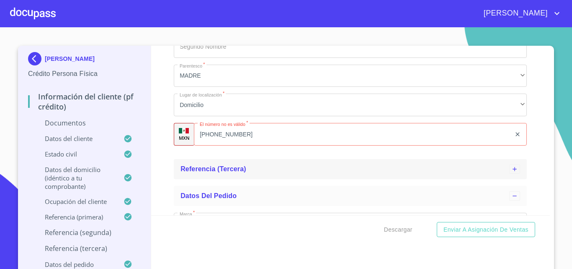
click at [260, 170] on div "Referencia (tercera)" at bounding box center [345, 169] width 329 height 10
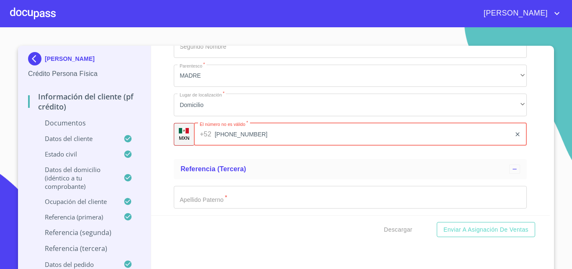
click at [209, 135] on div "[PHONE_NUMBER] ​" at bounding box center [360, 134] width 333 height 23
click at [225, 134] on input "[PHONE_NUMBER]" at bounding box center [363, 134] width 297 height 23
type input "[PHONE_NUMBER]"
click at [227, 196] on input "Documento de identificación.   *" at bounding box center [350, 197] width 353 height 23
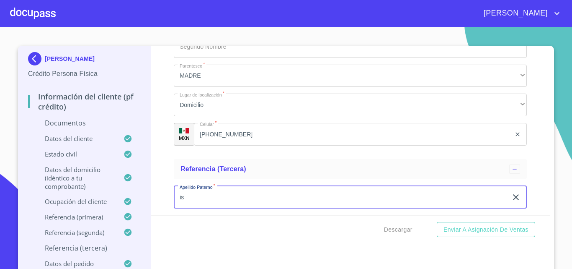
type input "i"
type input "[PERSON_NAME]"
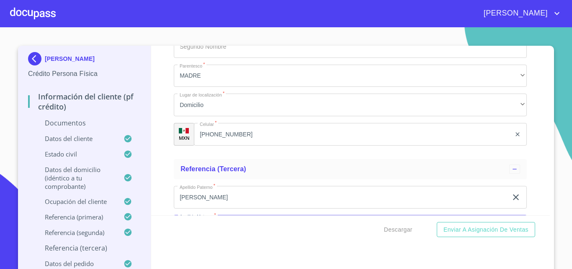
scroll to position [3190, 0]
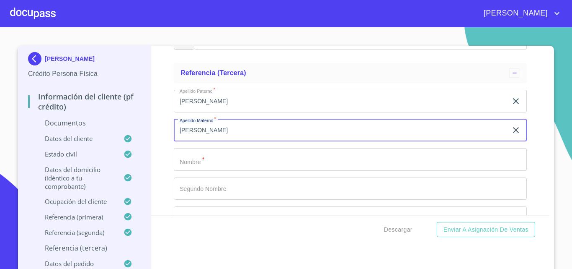
type input "[PERSON_NAME]"
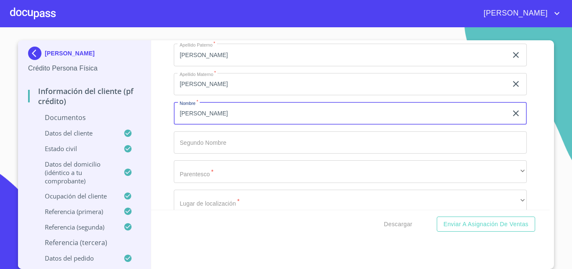
scroll to position [3274, 0]
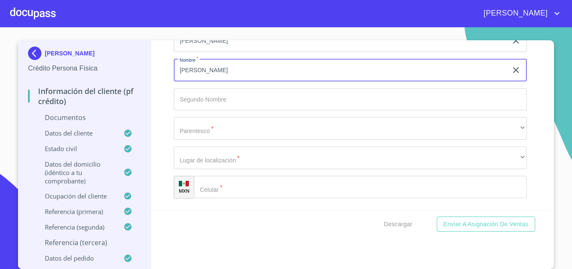
type input "[PERSON_NAME]"
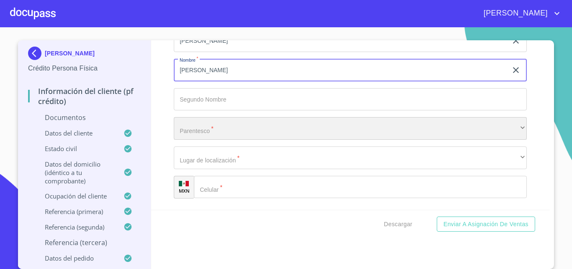
click at [204, 127] on div "​" at bounding box center [350, 128] width 353 height 23
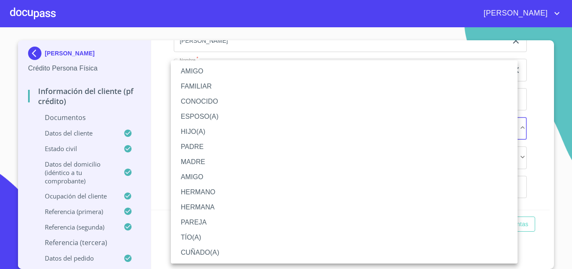
click at [201, 251] on li "CUÑADO(A)" at bounding box center [344, 252] width 347 height 15
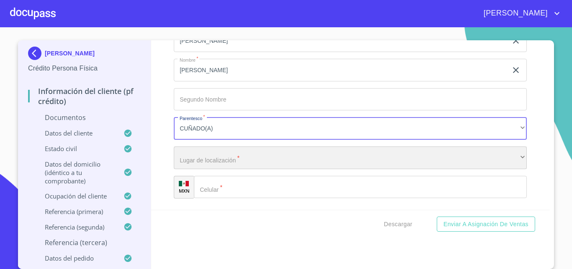
click at [201, 157] on div "​" at bounding box center [350, 157] width 353 height 23
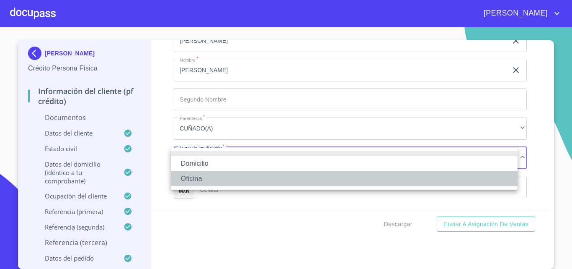
click at [192, 179] on li "Oficina" at bounding box center [344, 178] width 347 height 15
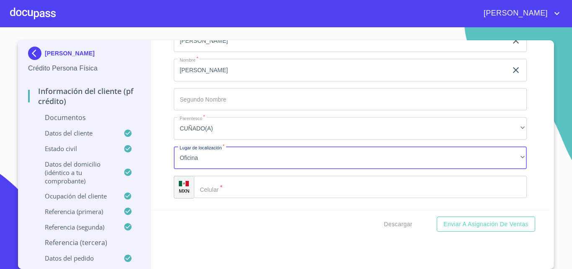
click at [239, 190] on input "Documento de identificación.   *" at bounding box center [360, 187] width 333 height 23
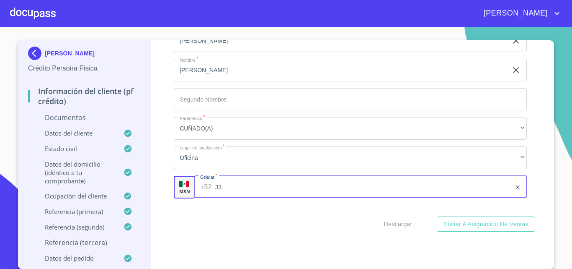
type input "3"
type input "[PHONE_NUMBER]"
click at [168, 172] on div "Información del cliente (PF crédito) Documentos Documento de identificación.   …" at bounding box center [350, 124] width 399 height 169
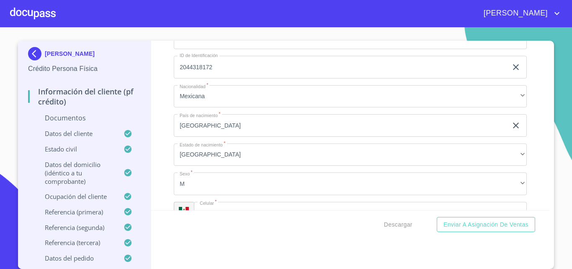
scroll to position [1180, 0]
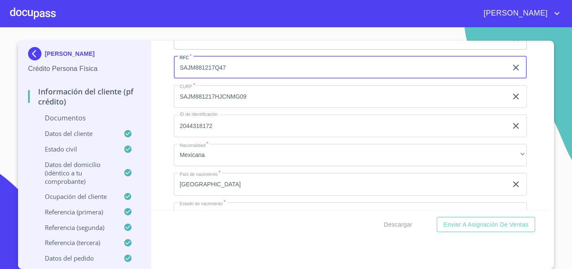
drag, startPoint x: 231, startPoint y: 67, endPoint x: 162, endPoint y: 67, distance: 68.7
click at [162, 67] on div "Información del cliente (PF crédito) Documentos Documento de identificación.   …" at bounding box center [350, 125] width 399 height 169
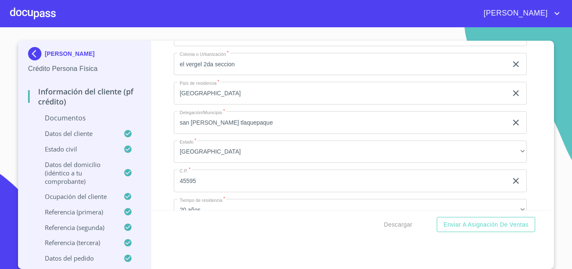
scroll to position [1934, 0]
